Goal: Communication & Community: Participate in discussion

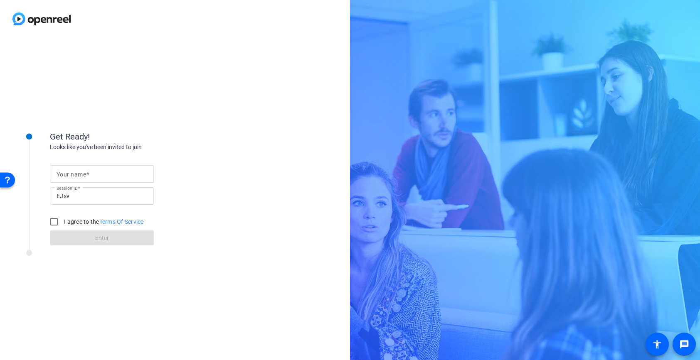
click at [82, 172] on mat-label "Your name" at bounding box center [72, 174] width 30 height 7
click at [82, 172] on input "Your name" at bounding box center [102, 174] width 91 height 10
type input "[PERSON_NAME]"
click at [52, 226] on input "I agree to the Terms Of Service" at bounding box center [54, 222] width 17 height 17
checkbox input "true"
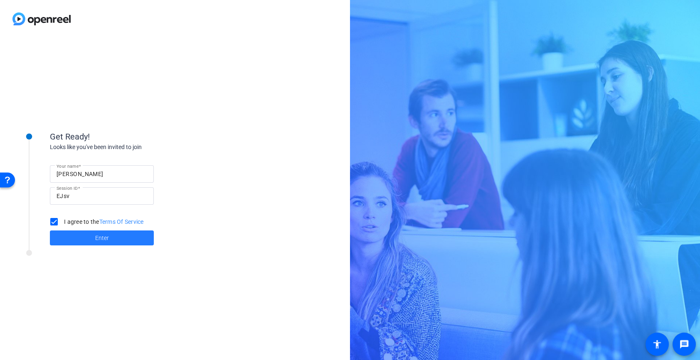
click at [78, 239] on span at bounding box center [102, 238] width 104 height 20
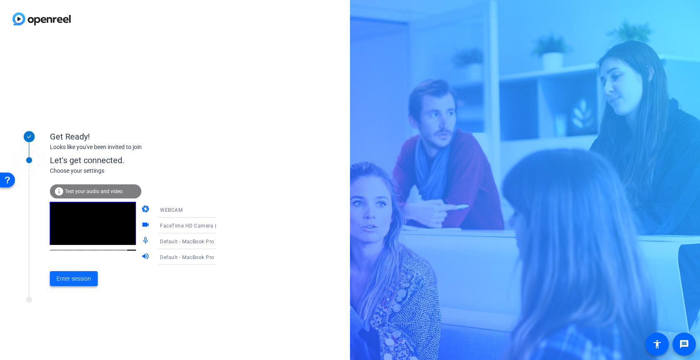
click at [81, 282] on span "Enter session" at bounding box center [74, 279] width 34 height 9
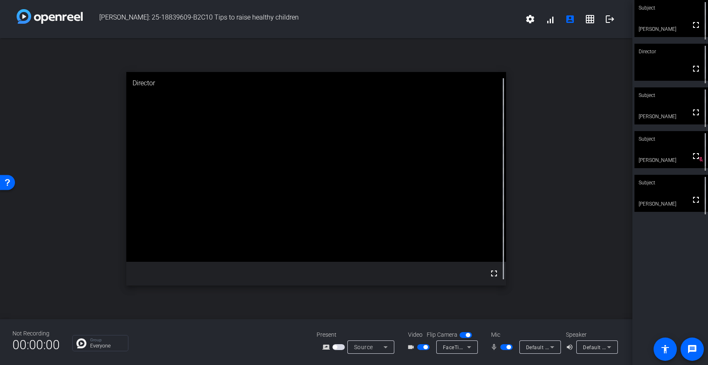
click at [668, 106] on video at bounding box center [672, 105] width 74 height 37
click at [663, 111] on video at bounding box center [672, 105] width 74 height 37
click at [507, 348] on span "button" at bounding box center [509, 347] width 4 height 4
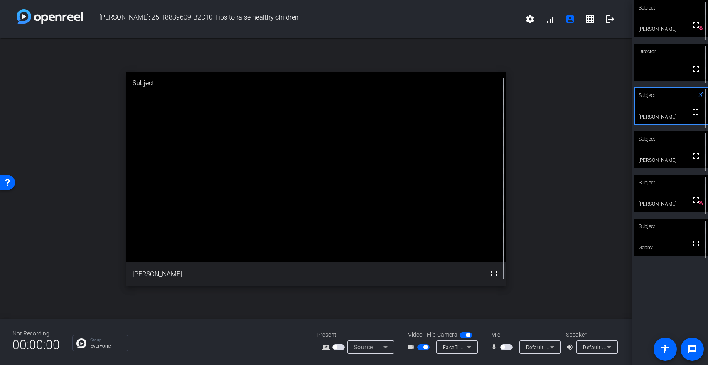
click at [507, 346] on span "button" at bounding box center [506, 347] width 12 height 6
click at [507, 346] on button "button" at bounding box center [506, 347] width 12 height 6
click at [507, 346] on span "button" at bounding box center [506, 347] width 12 height 6
click at [506, 347] on span "button" at bounding box center [506, 347] width 12 height 6
click at [510, 349] on span "button" at bounding box center [506, 347] width 12 height 6
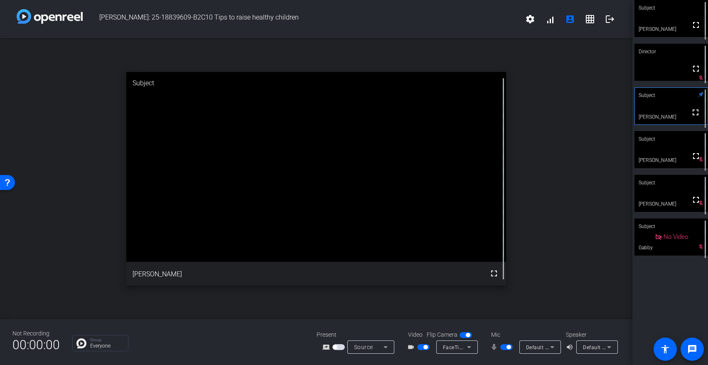
click at [508, 347] on span "button" at bounding box center [509, 347] width 4 height 4
click at [508, 347] on span "button" at bounding box center [506, 347] width 12 height 6
click at [508, 347] on span "button" at bounding box center [509, 347] width 4 height 4
click at [508, 347] on span "button" at bounding box center [506, 347] width 12 height 6
click at [508, 347] on span "button" at bounding box center [509, 347] width 4 height 4
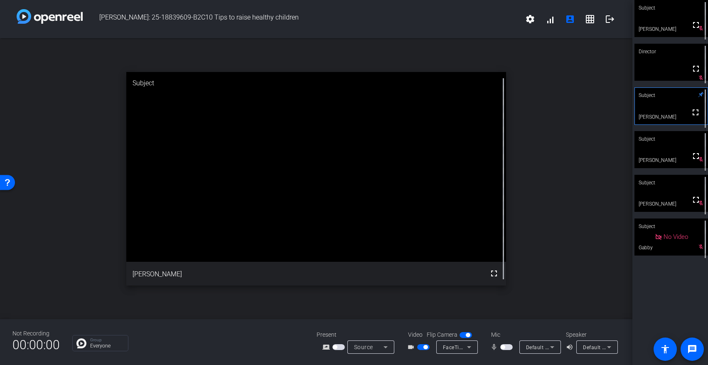
click at [507, 346] on span "button" at bounding box center [506, 347] width 12 height 6
click at [507, 346] on span "button" at bounding box center [509, 347] width 4 height 4
click at [507, 346] on span "button" at bounding box center [506, 347] width 12 height 6
click at [507, 347] on span "button" at bounding box center [509, 347] width 4 height 4
click at [507, 347] on span "button" at bounding box center [506, 347] width 12 height 6
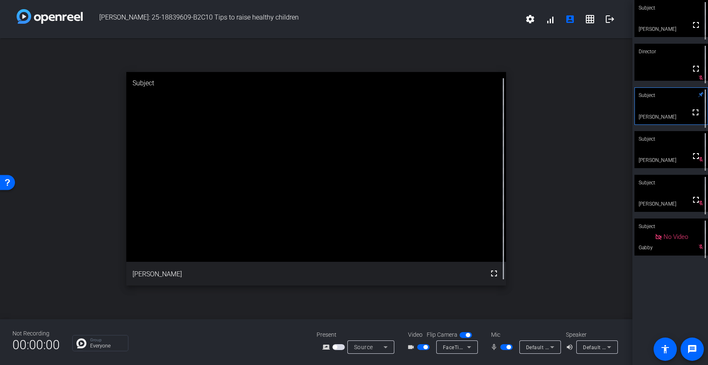
click at [507, 347] on span "button" at bounding box center [509, 347] width 4 height 4
click at [507, 347] on span "button" at bounding box center [506, 347] width 12 height 6
click at [505, 346] on span "button" at bounding box center [506, 347] width 12 height 6
click at [507, 345] on span "button" at bounding box center [506, 347] width 12 height 6
click at [507, 345] on span "button" at bounding box center [509, 347] width 4 height 4
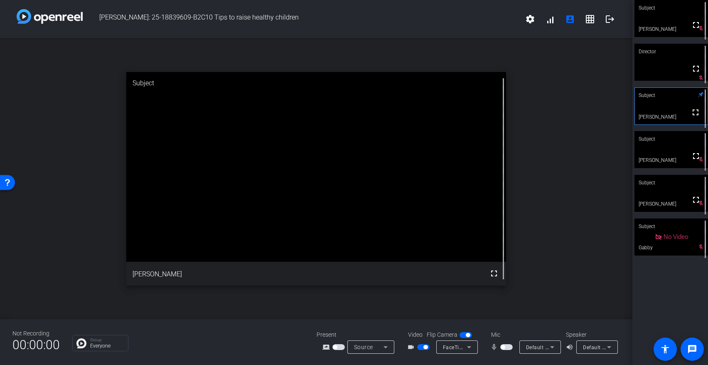
click at [507, 345] on span "button" at bounding box center [506, 347] width 12 height 6
click at [507, 348] on span "button" at bounding box center [509, 347] width 4 height 4
click at [507, 346] on span "button" at bounding box center [506, 347] width 12 height 6
click at [507, 346] on span "button" at bounding box center [509, 347] width 4 height 4
click at [507, 358] on div "Not Recording 00:00:00 Group Everyone Present screen_share_outline Source Video…" at bounding box center [316, 342] width 633 height 46
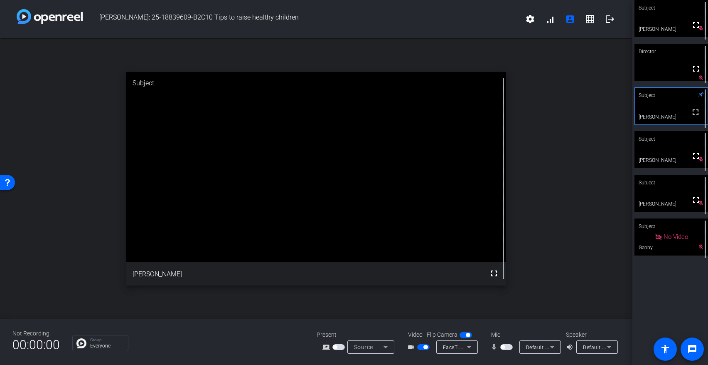
click at [506, 347] on span "button" at bounding box center [506, 347] width 12 height 6
click at [506, 344] on span "button" at bounding box center [506, 347] width 12 height 6
click at [507, 347] on span "button" at bounding box center [506, 347] width 12 height 6
click at [506, 347] on span "button" at bounding box center [506, 347] width 12 height 6
click at [507, 347] on span "button" at bounding box center [506, 347] width 12 height 6
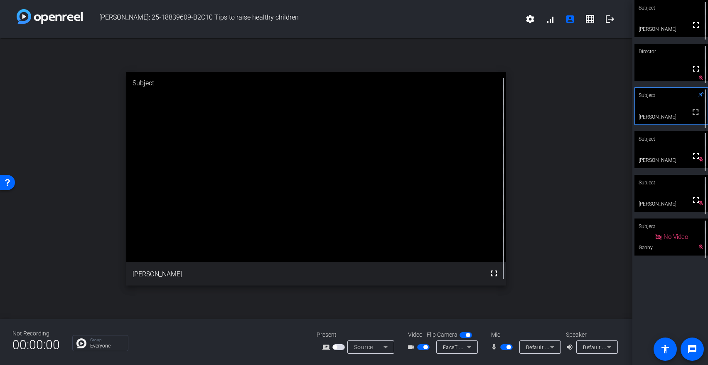
click at [506, 347] on span "button" at bounding box center [506, 347] width 12 height 6
click at [506, 346] on span "button" at bounding box center [506, 347] width 12 height 6
click at [507, 346] on span "button" at bounding box center [509, 347] width 4 height 4
click at [510, 350] on mat-slide-toggle at bounding box center [507, 346] width 14 height 9
click at [509, 343] on mat-slide-toggle at bounding box center [507, 346] width 14 height 9
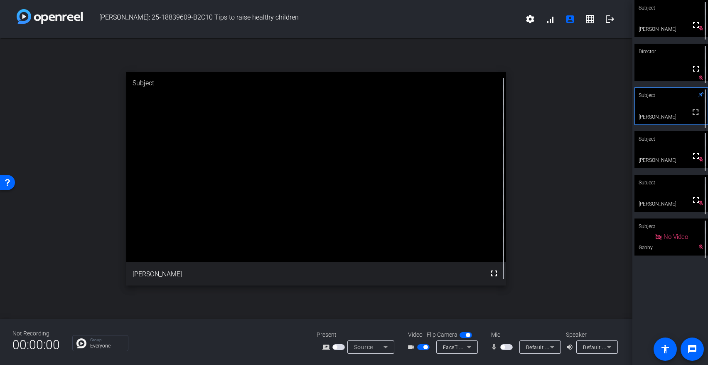
click at [508, 347] on span "button" at bounding box center [506, 347] width 12 height 6
click at [508, 347] on span "button" at bounding box center [509, 347] width 4 height 4
click at [510, 346] on span "button" at bounding box center [506, 347] width 12 height 6
click at [505, 347] on span "button" at bounding box center [506, 347] width 12 height 6
click at [507, 345] on span "button" at bounding box center [506, 347] width 12 height 6
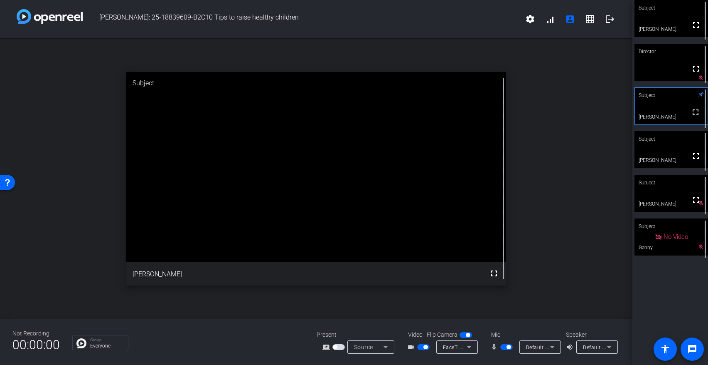
click at [518, 331] on div "Mic" at bounding box center [524, 334] width 83 height 9
click at [509, 358] on div "Not Recording 00:00:00 Group Everyone Present screen_share_outline Source Video…" at bounding box center [316, 342] width 633 height 46
click at [497, 355] on div "Not Recording 00:00:00 Group Everyone Present screen_share_outline Source Video…" at bounding box center [316, 342] width 633 height 46
click at [651, 309] on div "Subject fullscreen [PERSON_NAME] Director fullscreen Subject fullscreen [PERSON…" at bounding box center [671, 182] width 76 height 365
click at [509, 355] on div "Not Recording 00:00:00 Group Everyone Present screen_share_outline Source Video…" at bounding box center [316, 342] width 633 height 46
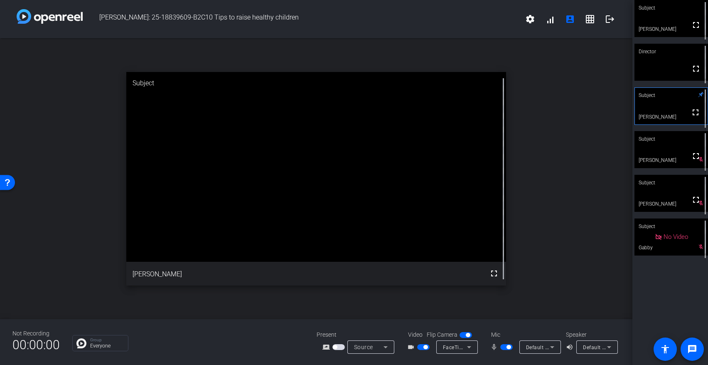
click at [502, 345] on span "button" at bounding box center [506, 347] width 12 height 6
click at [507, 347] on span "button" at bounding box center [506, 347] width 12 height 6
click at [507, 347] on span "button" at bounding box center [509, 347] width 4 height 4
click at [508, 347] on span "button" at bounding box center [506, 347] width 12 height 6
click at [505, 347] on span "button" at bounding box center [506, 347] width 12 height 6
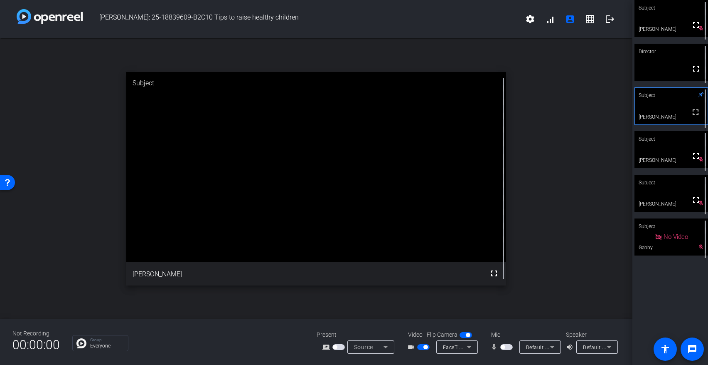
click at [502, 347] on span "button" at bounding box center [503, 347] width 4 height 4
click at [506, 346] on span "button" at bounding box center [506, 347] width 12 height 6
click at [508, 345] on span "button" at bounding box center [506, 347] width 12 height 6
click at [503, 358] on div "Not Recording 00:00:00 Group Everyone Present screen_share_outline Source Video…" at bounding box center [316, 342] width 633 height 46
click at [507, 347] on span "button" at bounding box center [509, 347] width 4 height 4
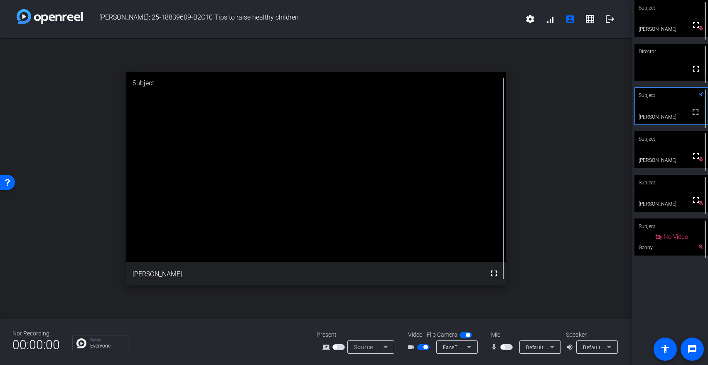
click at [577, 297] on div "open_in_new Subject fullscreen [PERSON_NAME]" at bounding box center [316, 178] width 633 height 281
click at [517, 328] on div "Not Recording 00:00:00 Group Everyone Present screen_share_outline Source Video…" at bounding box center [316, 342] width 633 height 46
click at [507, 346] on span "button" at bounding box center [506, 347] width 12 height 6
click at [507, 347] on span "button" at bounding box center [509, 347] width 4 height 4
click at [507, 347] on span "button" at bounding box center [506, 347] width 12 height 6
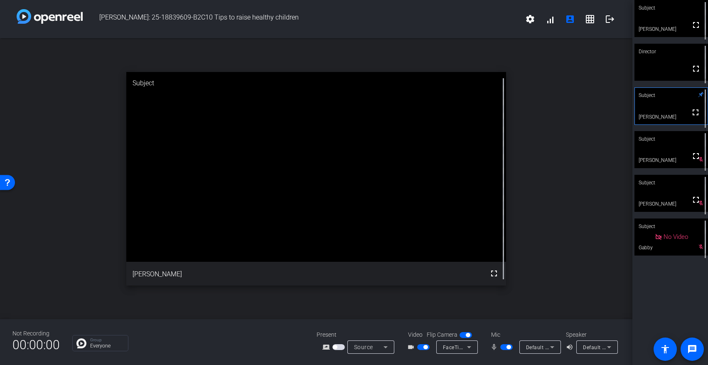
click at [507, 347] on span "button" at bounding box center [509, 347] width 4 height 4
click at [507, 347] on span "button" at bounding box center [506, 347] width 12 height 6
click at [691, 281] on div "Subject fullscreen [PERSON_NAME] Director fullscreen Subject fullscreen [PERSON…" at bounding box center [671, 182] width 76 height 365
click at [511, 332] on div "Mic" at bounding box center [524, 334] width 83 height 9
click at [504, 347] on span "button" at bounding box center [506, 347] width 12 height 6
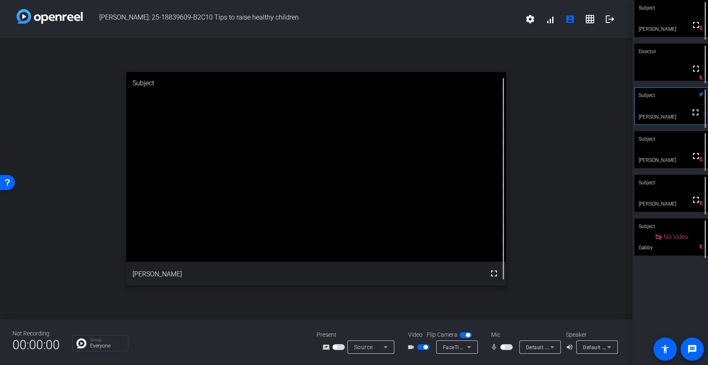
click at [507, 346] on span "button" at bounding box center [506, 347] width 12 height 6
click at [507, 347] on span "button" at bounding box center [509, 347] width 4 height 4
click at [507, 346] on span "button" at bounding box center [506, 347] width 12 height 6
